Goal: Task Accomplishment & Management: Complete application form

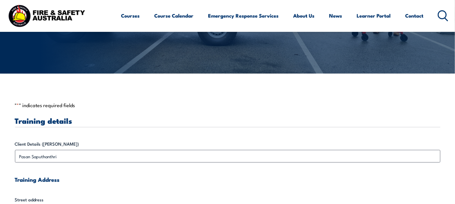
scroll to position [136, 0]
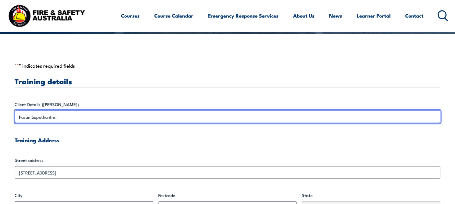
click at [89, 112] on input "Pasan Saputhanthri" at bounding box center [227, 117] width 425 height 13
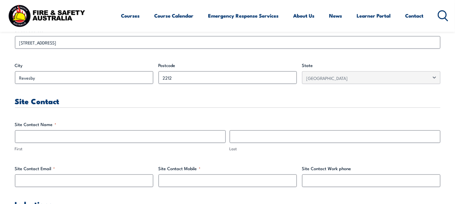
scroll to position [270, 0]
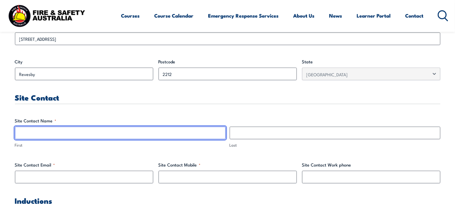
click at [83, 134] on input "First" at bounding box center [120, 133] width 211 height 13
drag, startPoint x: 51, startPoint y: 132, endPoint x: 33, endPoint y: 132, distance: 18.9
click at [33, 132] on input "Dayna Leijen" at bounding box center [120, 133] width 211 height 13
type input "Dayna"
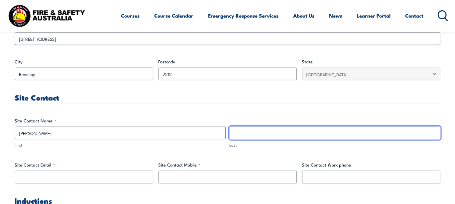
click at [260, 135] on input "Last" at bounding box center [335, 133] width 211 height 13
paste input "Leijen"
type input "Leijen"
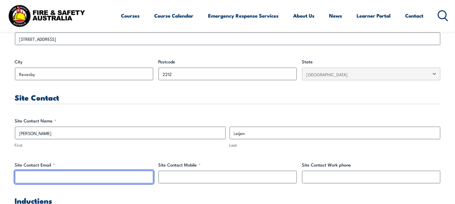
click at [60, 179] on input "Site Contact Email *" at bounding box center [84, 177] width 138 height 13
paste input "Leijen"
type input "Leijen"
paste input "dayna.leijen@bnd.com.au"
type input "dayna.leijen@bnd.com.au"
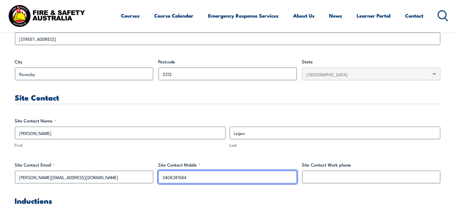
type input "0408381584"
drag, startPoint x: 193, startPoint y: 175, endPoint x: 153, endPoint y: 174, distance: 39.9
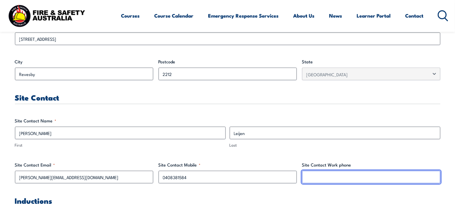
click at [320, 173] on input "Site Contact Work phone" at bounding box center [371, 177] width 138 height 13
paste input "0408381584"
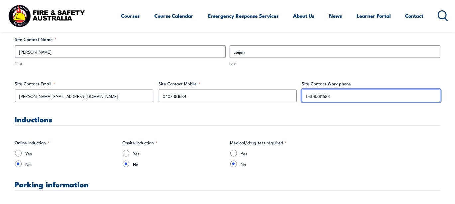
scroll to position [398, 0]
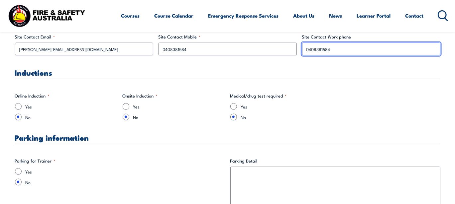
type input "0408381584"
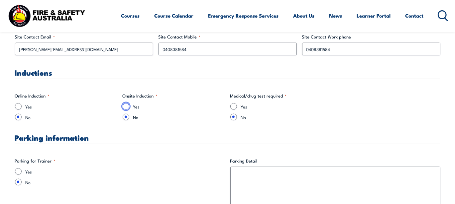
click at [128, 107] on input "Yes" at bounding box center [126, 106] width 7 height 7
radio input "true"
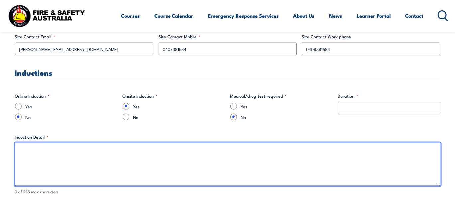
click at [61, 158] on textarea "Induction Detail *" at bounding box center [227, 164] width 425 height 43
type textarea "Scan the QR code to sign in as a contractor"
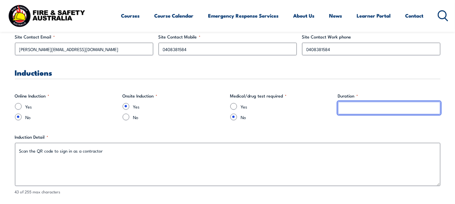
click at [352, 102] on input "Duration *" at bounding box center [389, 108] width 102 height 13
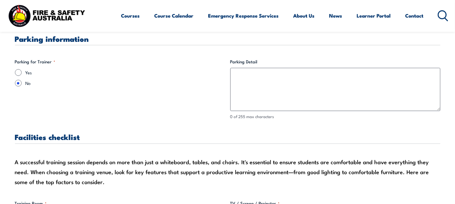
scroll to position [572, 0]
type input "10 minutes"
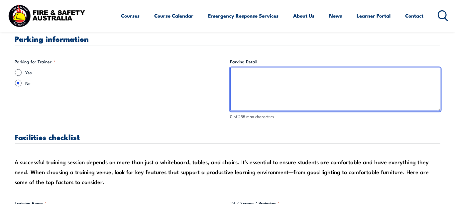
click at [256, 69] on textarea "Parking Detail" at bounding box center [335, 89] width 210 height 43
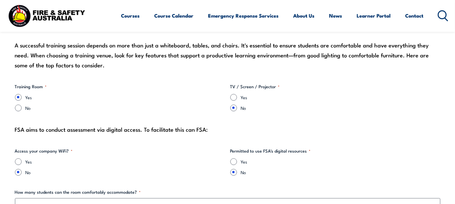
scroll to position [691, 0]
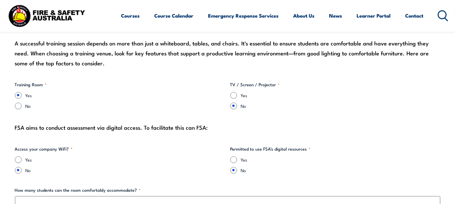
type textarea "Visitor parking available if vacant"
click at [233, 96] on input "Yes" at bounding box center [233, 95] width 7 height 7
radio input "true"
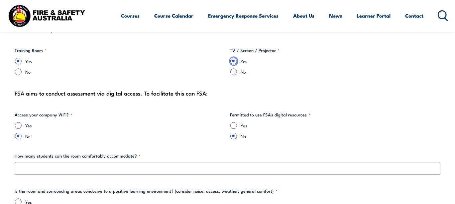
scroll to position [728, 0]
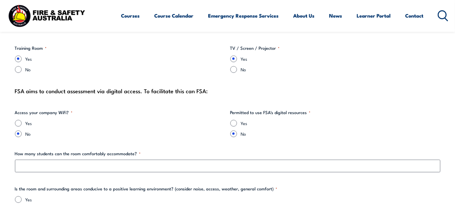
click at [238, 124] on div "Yes" at bounding box center [335, 123] width 210 height 7
click at [236, 123] on input "Yes" at bounding box center [233, 123] width 7 height 7
radio input "true"
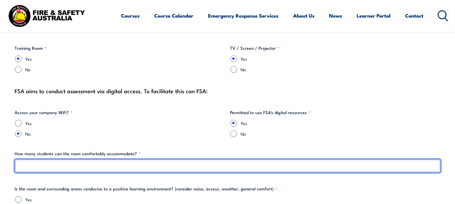
click at [162, 169] on input "How many students can the room comfortably accommodate? *" at bounding box center [227, 166] width 425 height 13
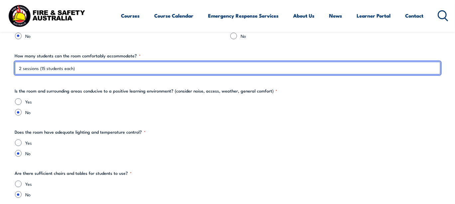
scroll to position [825, 0]
type input "2 sessions (15 students each)"
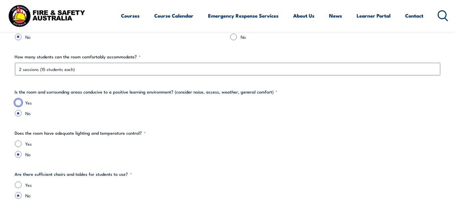
click at [20, 103] on input "Yes" at bounding box center [18, 102] width 7 height 7
radio input "true"
click at [18, 142] on input "Yes" at bounding box center [18, 144] width 7 height 7
radio input "true"
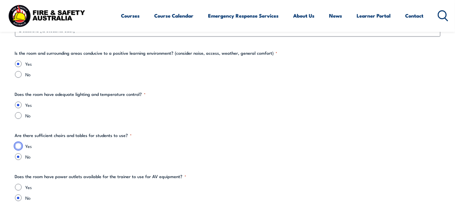
click at [18, 143] on input "Yes" at bounding box center [18, 146] width 7 height 7
radio input "true"
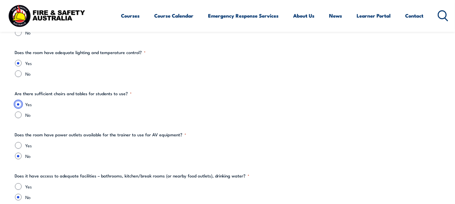
scroll to position [907, 0]
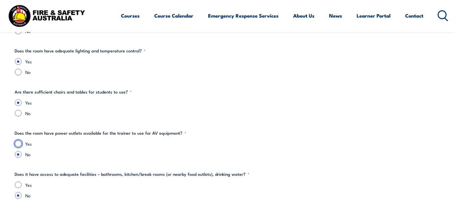
click at [17, 142] on input "Yes" at bounding box center [18, 144] width 7 height 7
radio input "true"
click at [16, 184] on input "Yes" at bounding box center [18, 185] width 7 height 7
radio input "true"
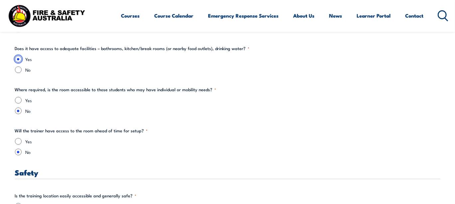
scroll to position [1043, 0]
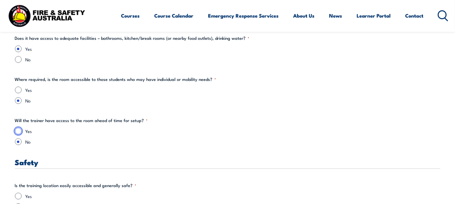
click at [20, 131] on input "Yes" at bounding box center [18, 131] width 7 height 7
radio input "true"
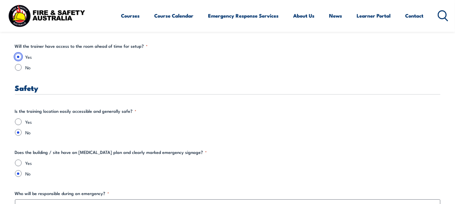
scroll to position [1117, 0]
click at [16, 121] on input "Yes" at bounding box center [18, 122] width 7 height 7
radio input "true"
click at [21, 168] on div "Yes No" at bounding box center [227, 168] width 425 height 17
click at [20, 167] on div "Yes No" at bounding box center [227, 168] width 425 height 17
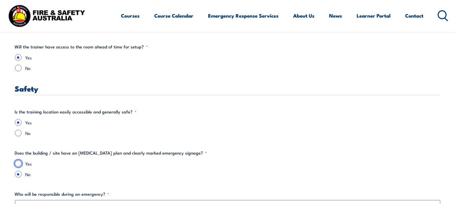
click at [20, 165] on input "Yes" at bounding box center [18, 163] width 7 height 7
radio input "true"
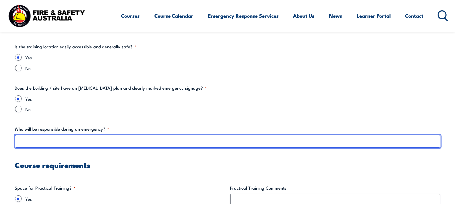
click at [49, 137] on input "Who will be responsible during an emergency? *" at bounding box center [227, 141] width 425 height 13
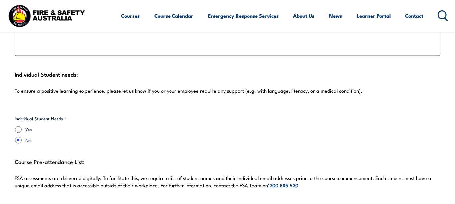
scroll to position [1758, 0]
type input "Chief Fire Warden"
click at [21, 126] on div "Yes" at bounding box center [120, 129] width 210 height 7
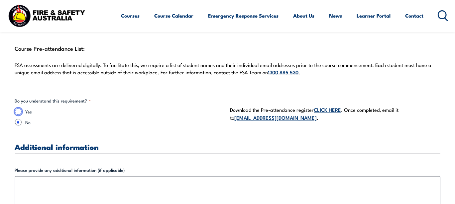
click at [17, 108] on input "Yes" at bounding box center [18, 111] width 7 height 7
radio input "true"
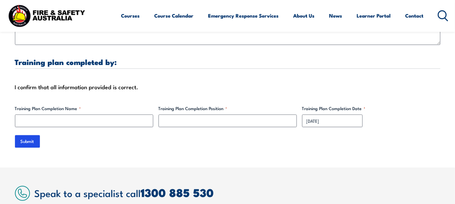
scroll to position [2098, 0]
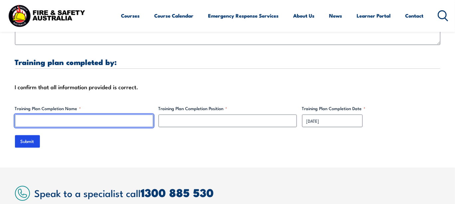
click at [86, 115] on input "Training Plan Completion Name *" at bounding box center [84, 121] width 138 height 13
type input "Pasan Saputhanthri"
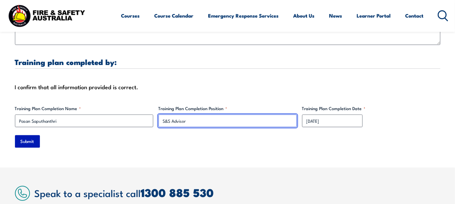
type input "S&S Advisor"
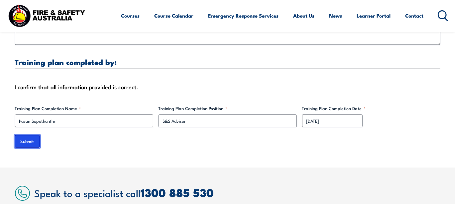
click at [33, 135] on input "Submit" at bounding box center [27, 141] width 25 height 13
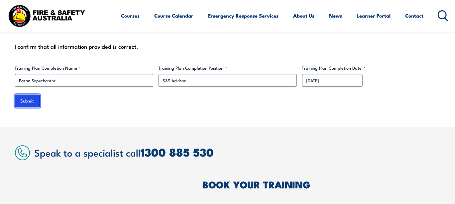
scroll to position [2145, 0]
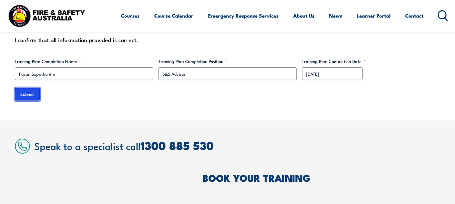
click at [28, 88] on input "Submit" at bounding box center [27, 94] width 25 height 13
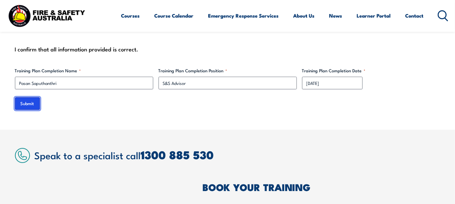
scroll to position [2135, 0]
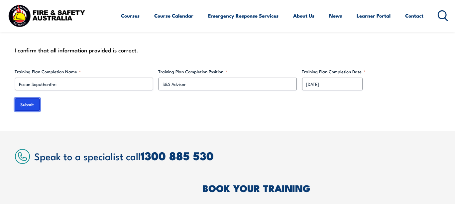
click at [32, 98] on input "Submit" at bounding box center [27, 104] width 25 height 13
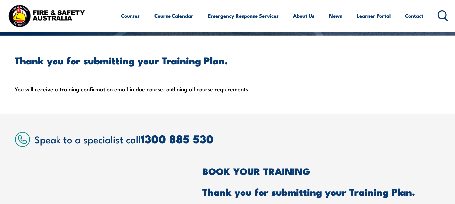
scroll to position [135, 0]
